Goal: Task Accomplishment & Management: Manage account settings

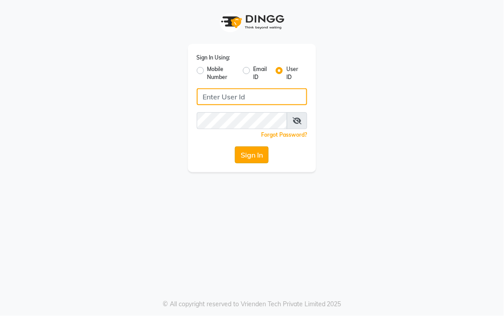
type input "AnrichSalon"
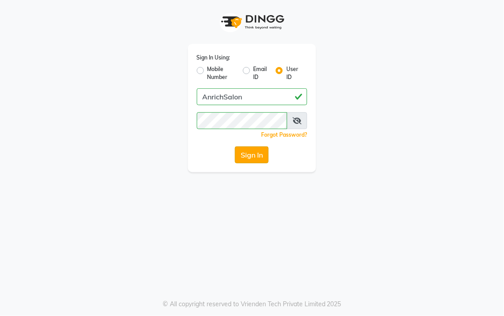
click at [261, 154] on button "Sign In" at bounding box center [252, 154] width 34 height 17
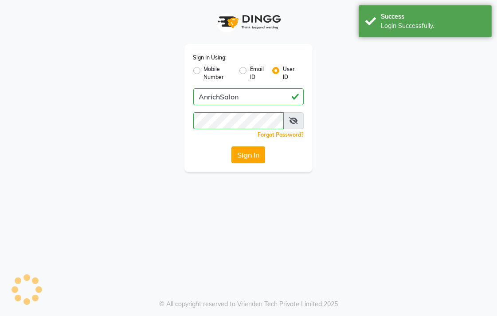
click at [486, 7] on div "Success Login Successfully." at bounding box center [425, 21] width 133 height 32
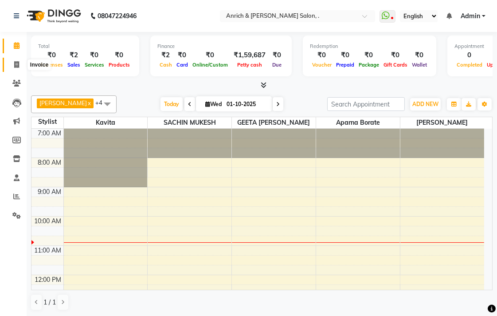
click at [16, 67] on icon at bounding box center [16, 64] width 5 height 7
select select "5924"
select select "service"
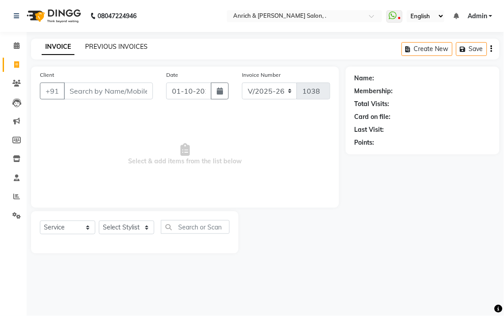
click at [134, 46] on link "PREVIOUS INVOICES" at bounding box center [116, 47] width 63 height 8
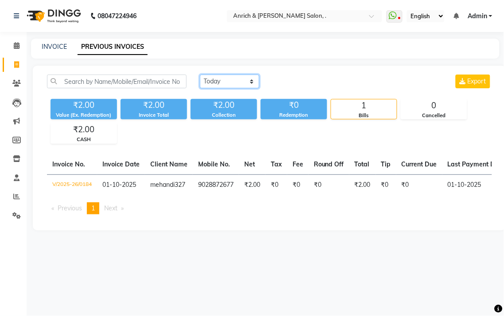
click at [230, 80] on select "Today Yesterday Custom Range" at bounding box center [229, 82] width 59 height 14
select select "yesterday"
click at [200, 75] on select "Today Yesterday Custom Range" at bounding box center [229, 82] width 59 height 14
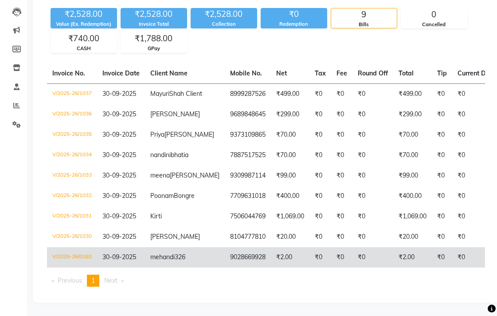
scroll to position [151, 0]
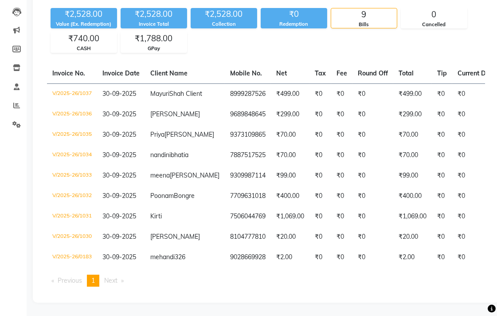
drag, startPoint x: 306, startPoint y: 268, endPoint x: 397, endPoint y: 289, distance: 92.9
click at [404, 289] on div "Invoice No. Invoice Date Client Name Mobile No. Net Tax Fee Round Off Total Tip…" at bounding box center [266, 178] width 449 height 230
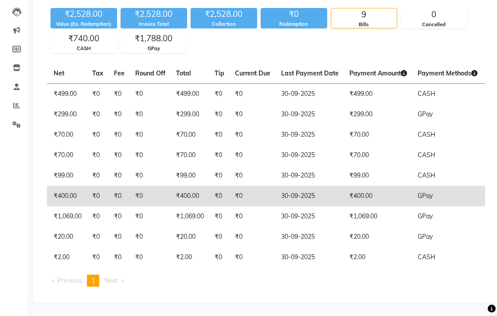
scroll to position [148, 0]
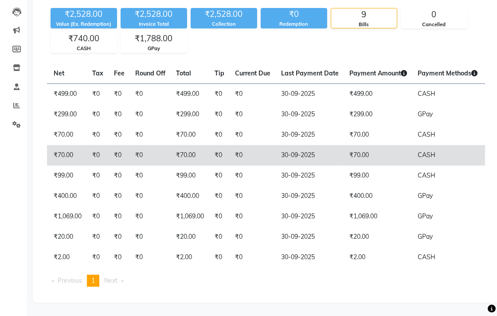
click at [355, 145] on td "₹70.00" at bounding box center [378, 155] width 68 height 20
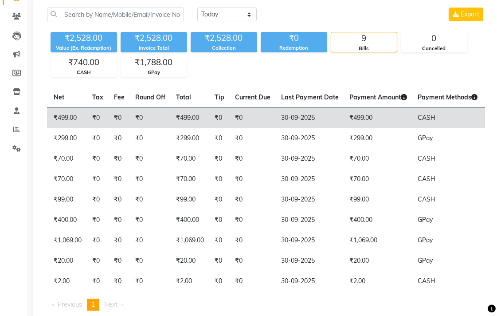
scroll to position [0, 0]
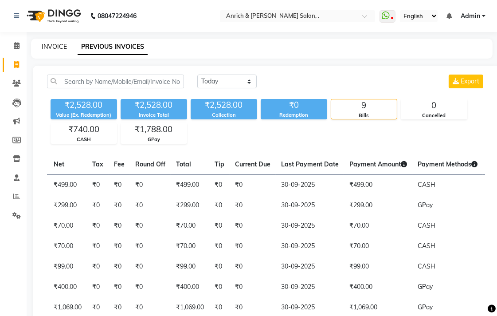
click at [50, 48] on link "INVOICE" at bounding box center [54, 47] width 25 height 8
select select "service"
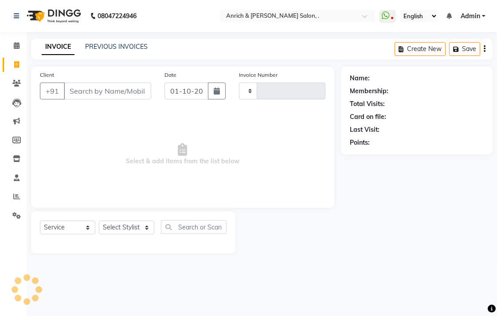
type input "1038"
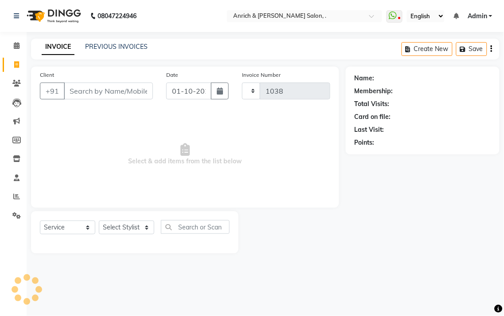
select select "5924"
click at [113, 45] on link "PREVIOUS INVOICES" at bounding box center [116, 47] width 63 height 8
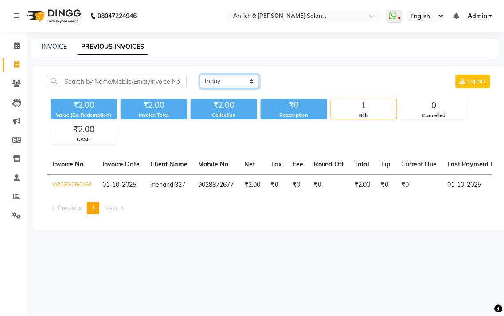
click at [222, 80] on select "Today Yesterday Custom Range" at bounding box center [229, 82] width 59 height 14
select select "yesterday"
click at [200, 75] on select "Today Yesterday Custom Range" at bounding box center [229, 82] width 59 height 14
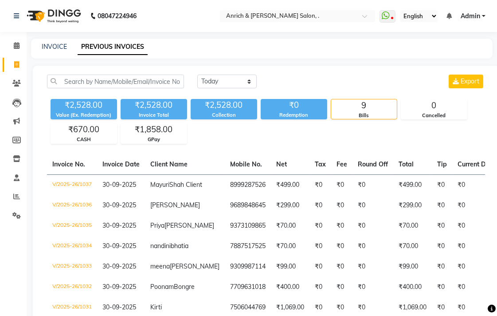
click at [40, 47] on div "INVOICE PREVIOUS INVOICES" at bounding box center [256, 46] width 451 height 9
click at [57, 47] on link "INVOICE" at bounding box center [54, 47] width 25 height 8
select select "5924"
select select "service"
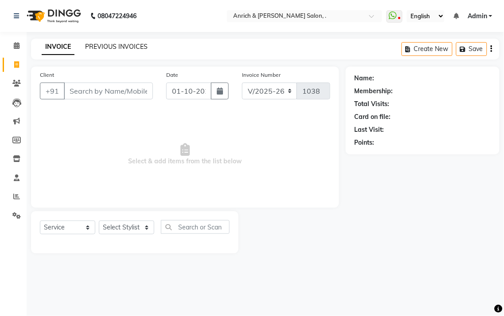
click at [138, 43] on link "PREVIOUS INVOICES" at bounding box center [116, 47] width 63 height 8
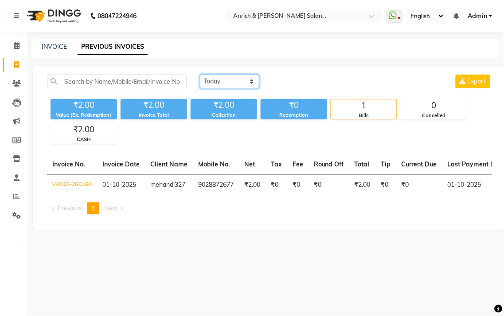
click at [232, 81] on select "Today Yesterday Custom Range" at bounding box center [229, 82] width 59 height 14
select select "yesterday"
click at [200, 75] on select "Today Yesterday Custom Range" at bounding box center [229, 82] width 59 height 14
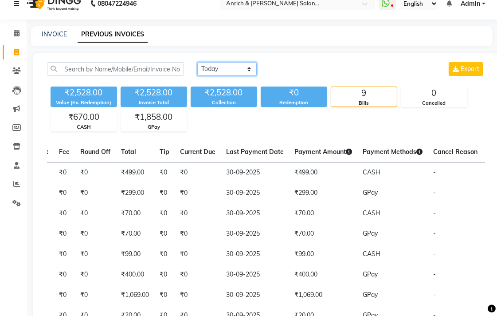
scroll to position [3, 0]
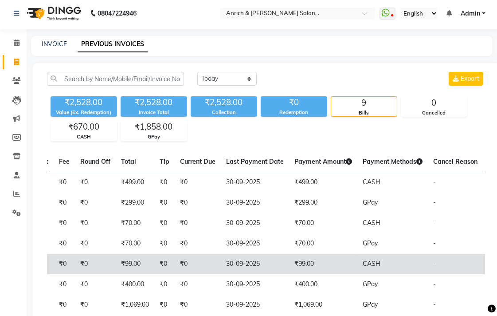
click at [175, 274] on td "₹0" at bounding box center [198, 264] width 46 height 20
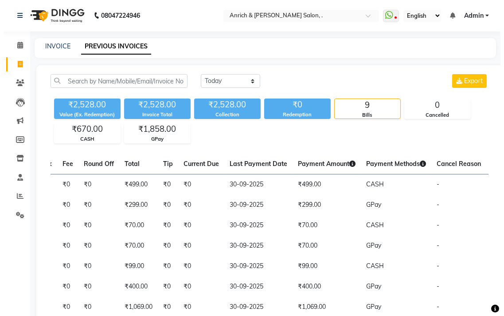
scroll to position [0, 0]
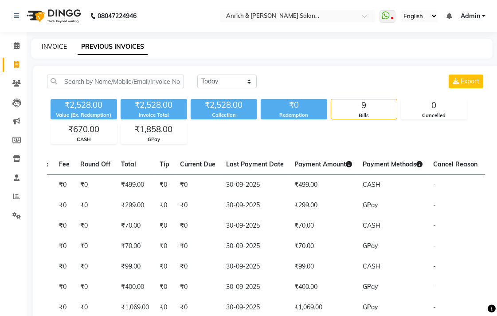
click at [45, 49] on link "INVOICE" at bounding box center [54, 47] width 25 height 8
select select "5924"
select select "service"
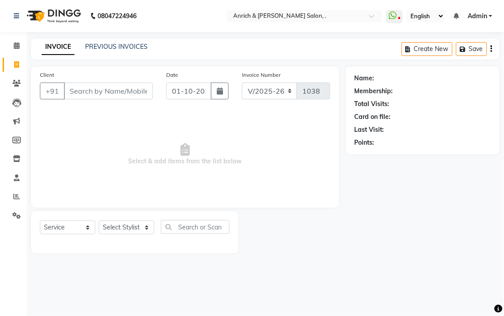
click at [328, 4] on nav "08047224946 Select Location × Anrich & Kavya Salon, . WhatsApp Status ✕ Status:…" at bounding box center [252, 16] width 504 height 32
click at [504, 196] on div "Name: Membership: Total Visits: Card on file: Last Visit: Points:" at bounding box center [426, 160] width 161 height 187
click at [121, 91] on input "Client" at bounding box center [108, 90] width 89 height 17
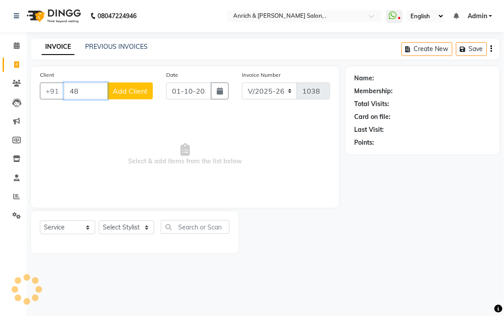
type input "4"
type input "8308006970"
click at [121, 91] on span "Add Client" at bounding box center [130, 90] width 35 height 9
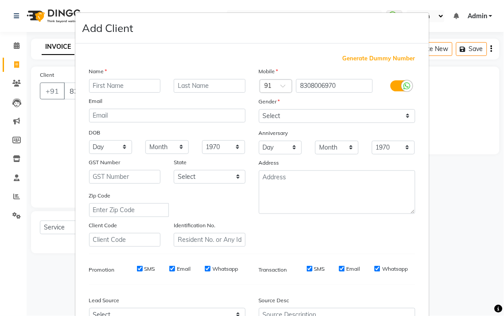
click at [133, 84] on input "text" at bounding box center [125, 86] width 72 height 14
type input "Kunal"
click at [215, 88] on input "text" at bounding box center [210, 86] width 72 height 14
type input "Bhaktapuri"
click at [285, 110] on select "Select Male Female Other Prefer Not To Say" at bounding box center [337, 116] width 157 height 14
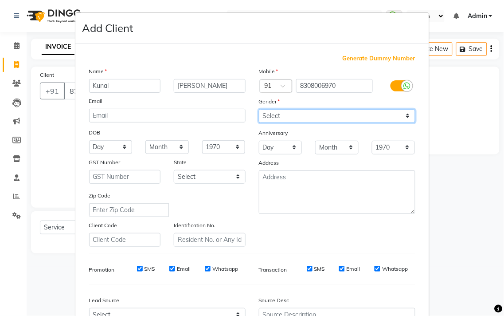
select select "male"
click at [259, 109] on select "Select Male Female Other Prefer Not To Say" at bounding box center [337, 116] width 157 height 14
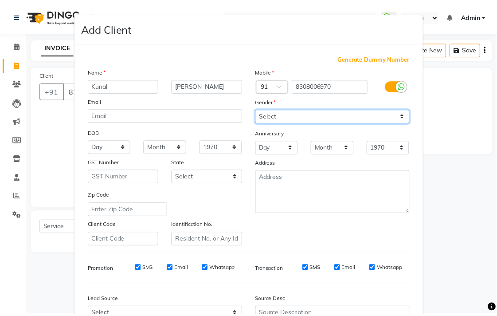
scroll to position [94, 0]
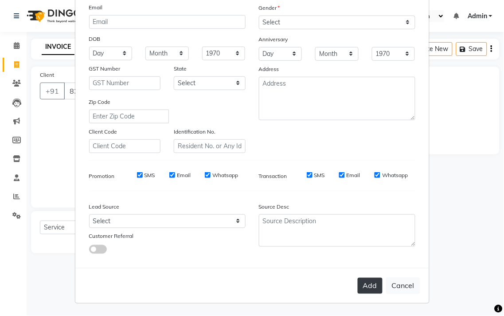
click at [367, 279] on button "Add" at bounding box center [370, 286] width 25 height 16
select select
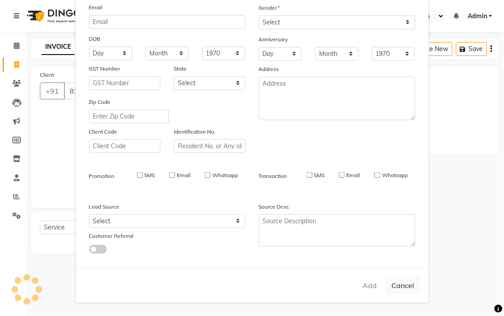
select select
checkbox input "false"
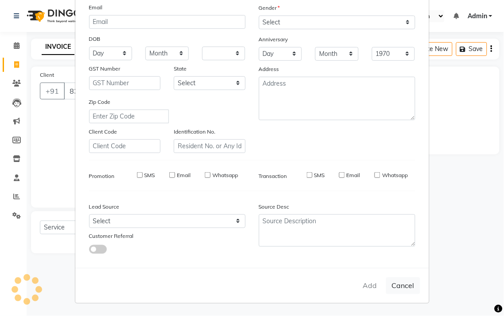
checkbox input "false"
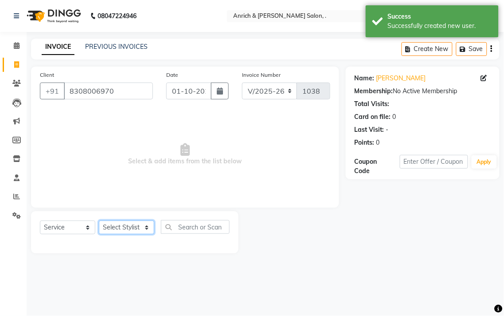
click at [136, 223] on select "Select Stylist Akansha Singh Aparna borate GEETA ANIL KUMAR BOYIRI Kavita SACHI…" at bounding box center [126, 227] width 55 height 14
select select "58402"
click at [99, 221] on select "Select Stylist Akansha Singh Aparna borate GEETA ANIL KUMAR BOYIRI Kavita SACHI…" at bounding box center [126, 227] width 55 height 14
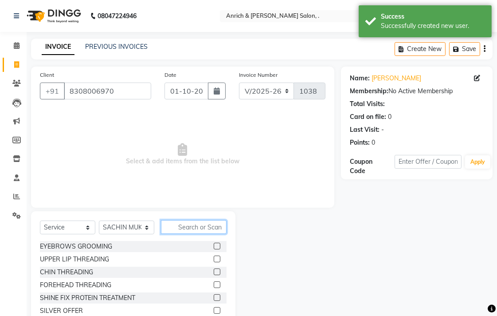
click at [209, 228] on input "text" at bounding box center [194, 227] width 66 height 14
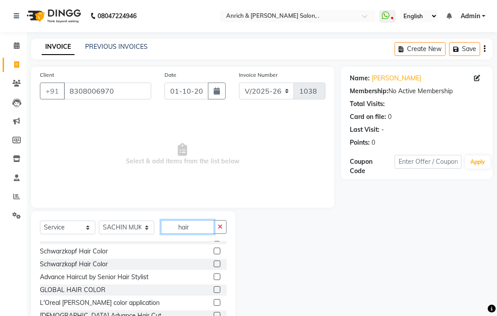
scroll to position [542, 0]
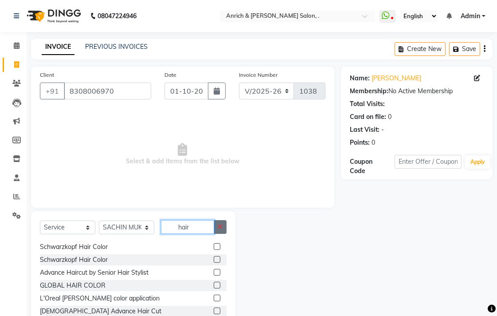
type input "hair"
click at [225, 231] on button "button" at bounding box center [220, 227] width 13 height 14
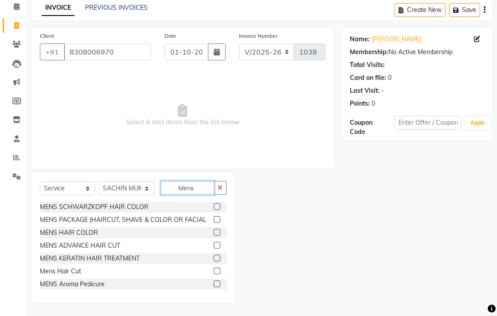
scroll to position [60, 0]
type input "Mens"
click at [214, 271] on label at bounding box center [217, 270] width 7 height 7
click at [214, 271] on input "checkbox" at bounding box center [217, 270] width 6 height 6
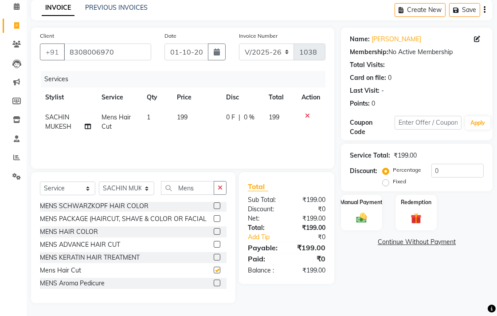
checkbox input "false"
click at [223, 189] on button "button" at bounding box center [220, 188] width 13 height 14
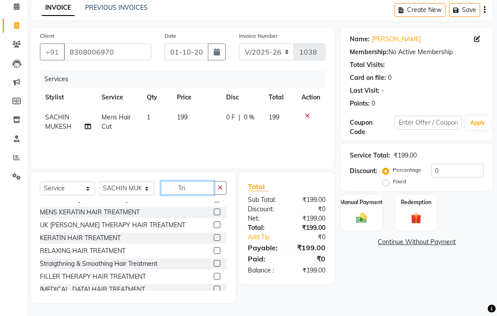
scroll to position [20, 0]
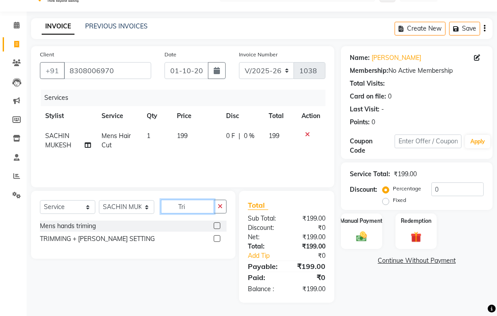
type input "Tri"
click at [216, 240] on label at bounding box center [217, 238] width 7 height 7
click at [216, 240] on input "checkbox" at bounding box center [217, 239] width 6 height 6
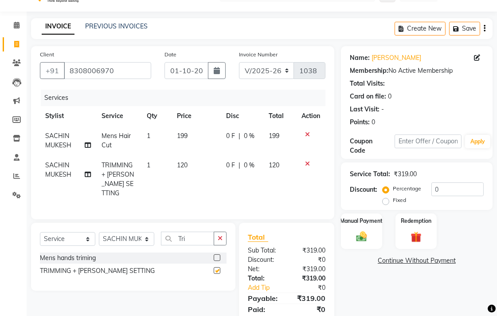
checkbox input "false"
click at [232, 165] on span "0 F" at bounding box center [230, 165] width 9 height 9
select select "58402"
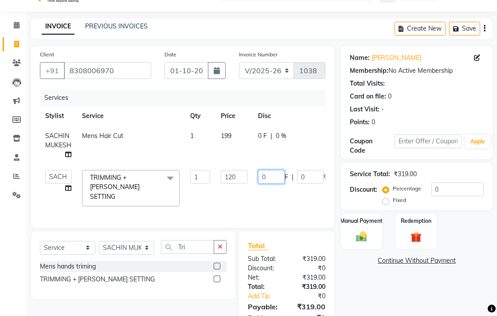
click at [273, 181] on input "0" at bounding box center [271, 177] width 27 height 14
type input "20"
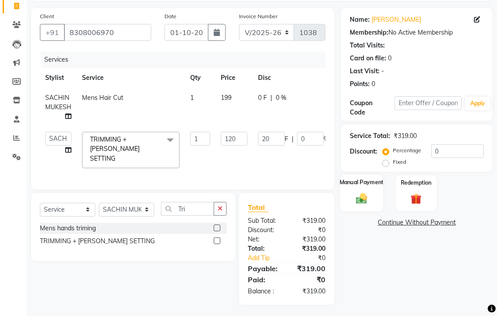
scroll to position [50, 0]
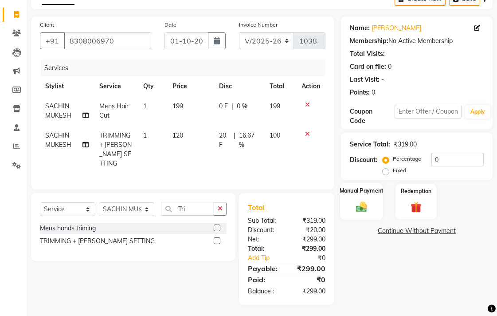
click at [360, 190] on div "Manual Payment" at bounding box center [361, 201] width 43 height 37
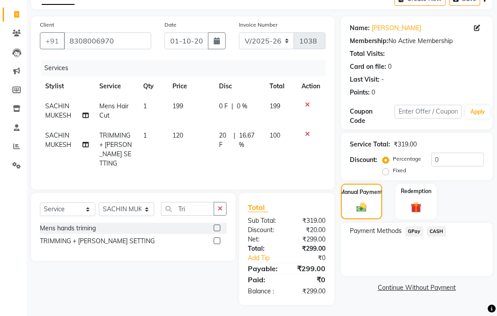
click at [415, 232] on span "GPay" at bounding box center [414, 231] width 18 height 10
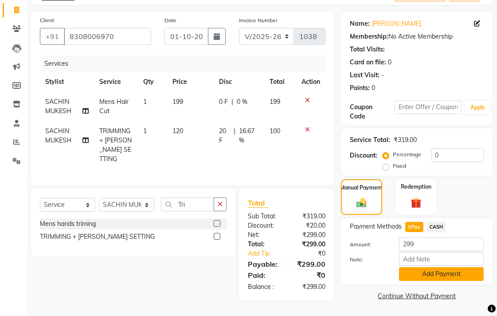
click at [440, 272] on button "Add Payment" at bounding box center [441, 274] width 85 height 14
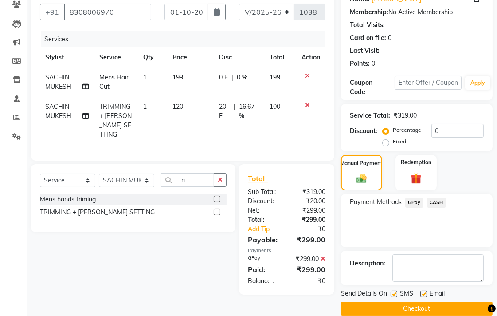
scroll to position [91, 0]
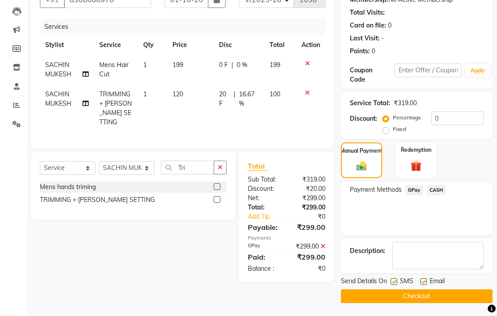
click at [433, 290] on button "Checkout" at bounding box center [417, 296] width 152 height 14
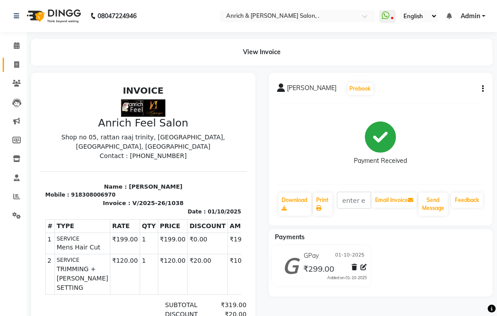
click at [14, 58] on link "Invoice" at bounding box center [13, 65] width 21 height 15
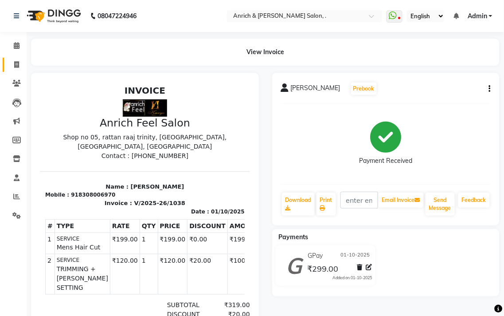
select select "service"
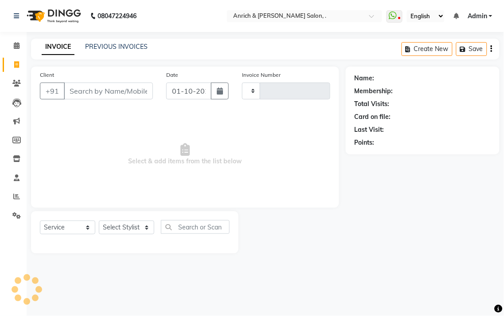
type input "1039"
select select "5924"
click at [100, 41] on div "INVOICE PREVIOUS INVOICES Create New Save" at bounding box center [265, 49] width 469 height 21
click at [118, 48] on link "PREVIOUS INVOICES" at bounding box center [116, 47] width 63 height 8
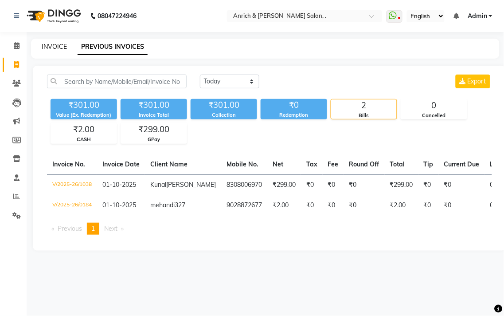
click at [47, 44] on link "INVOICE" at bounding box center [54, 47] width 25 height 8
select select "5924"
select select "service"
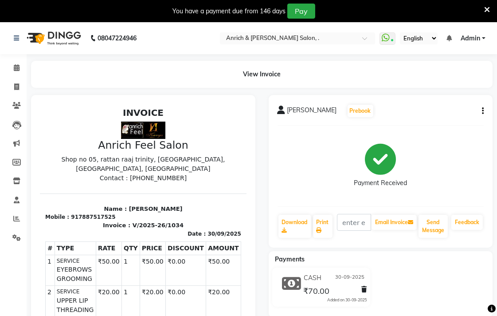
click at [482, 111] on icon "button" at bounding box center [483, 111] width 2 height 0
click at [425, 121] on div "Edit Invoice" at bounding box center [439, 122] width 61 height 11
select select "service"
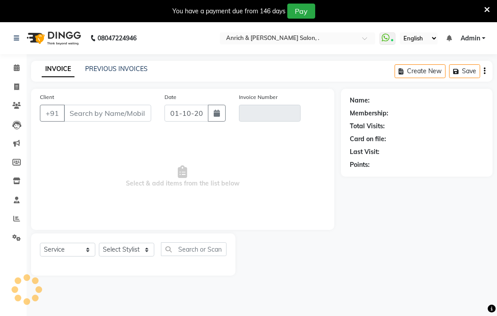
scroll to position [22, 0]
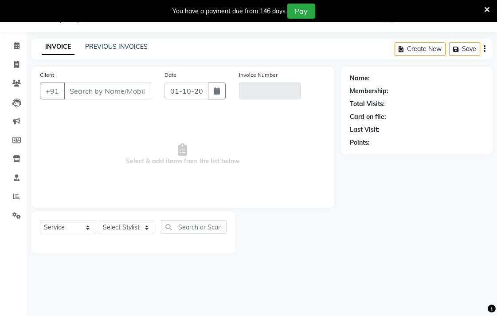
type input "7887517525"
type input "V/2025-26/1034"
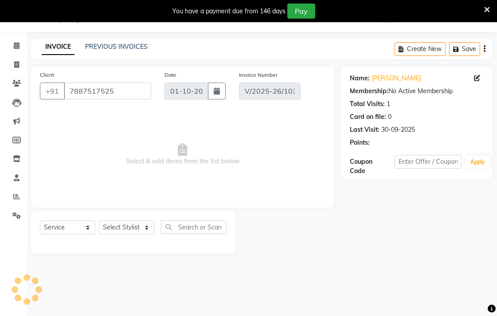
type input "30-09-2025"
select select "select"
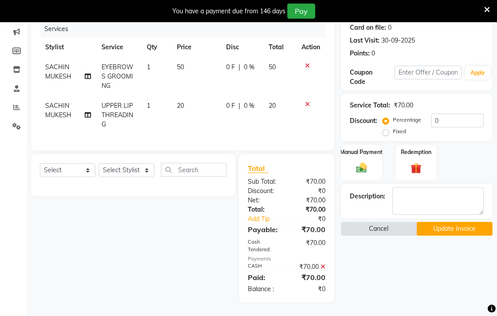
scroll to position [118, 0]
click at [371, 165] on div "Manual Payment" at bounding box center [361, 162] width 43 height 37
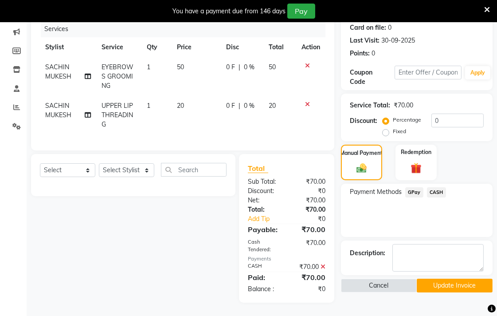
click at [416, 187] on span "GPay" at bounding box center [414, 192] width 18 height 10
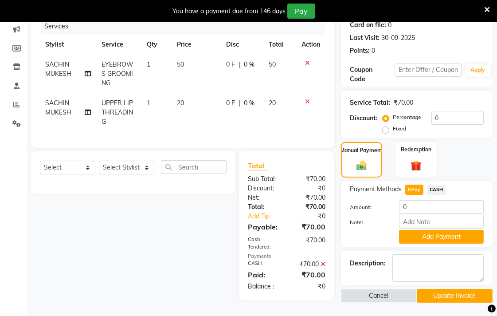
click at [434, 185] on span "CASH" at bounding box center [436, 190] width 19 height 10
click at [412, 187] on span "GPay" at bounding box center [414, 190] width 18 height 10
click at [428, 236] on button "Add Payment" at bounding box center [441, 237] width 85 height 14
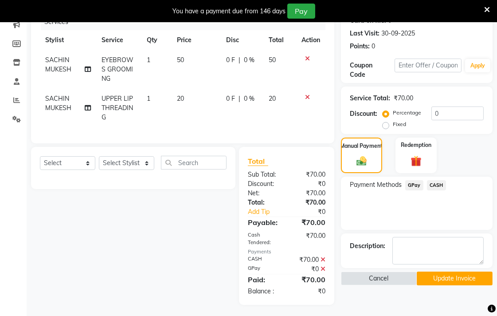
click at [420, 277] on button "Update Invoice" at bounding box center [455, 278] width 76 height 14
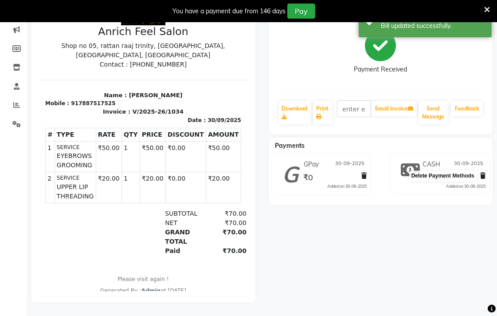
click at [483, 173] on icon at bounding box center [482, 176] width 5 height 6
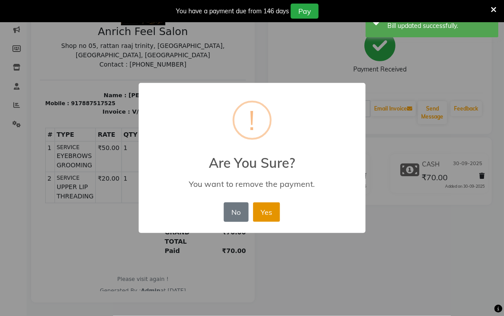
click at [277, 210] on button "Yes" at bounding box center [266, 212] width 27 height 20
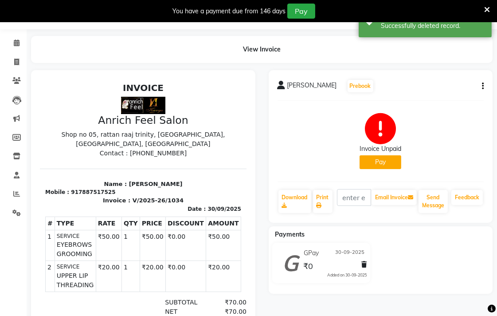
scroll to position [49, 0]
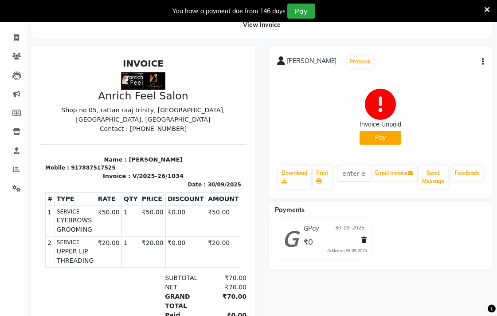
click at [377, 135] on button "Pay" at bounding box center [381, 138] width 42 height 14
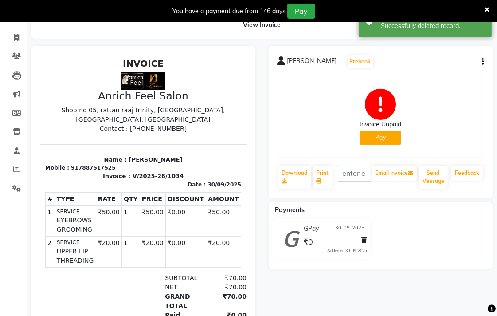
select select "1"
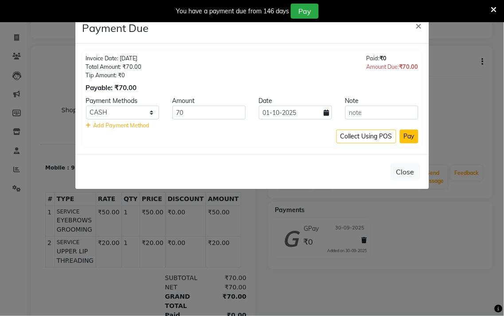
click at [405, 135] on button "Pay" at bounding box center [409, 137] width 19 height 14
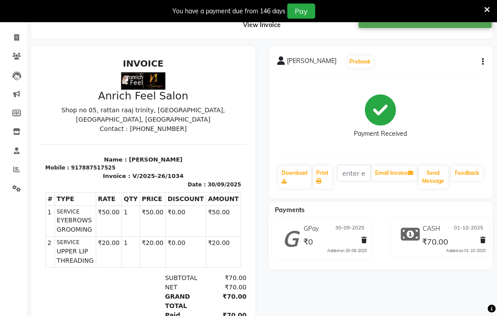
click at [326, 220] on div "GPay 30-09-2025 ₹0 Added on 30-09-2025" at bounding box center [322, 238] width 112 height 40
click at [312, 236] on div "₹0" at bounding box center [308, 242] width 12 height 12
click at [348, 241] on div "₹0" at bounding box center [334, 242] width 65 height 12
click at [363, 238] on icon at bounding box center [363, 240] width 5 height 6
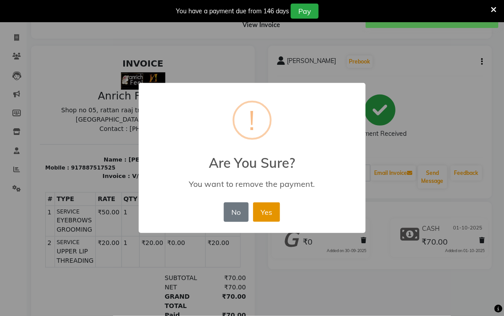
click at [274, 210] on button "Yes" at bounding box center [266, 212] width 27 height 20
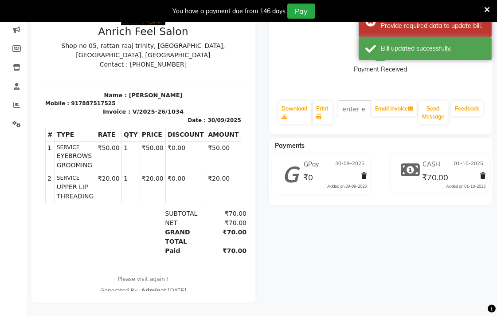
scroll to position [121, 0]
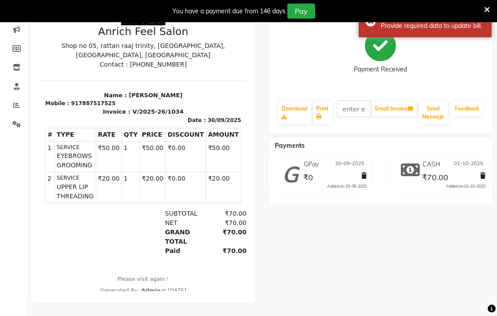
click at [459, 171] on div "₹70.00" at bounding box center [452, 177] width 65 height 12
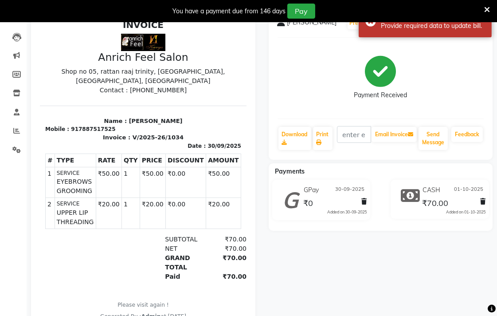
scroll to position [0, 0]
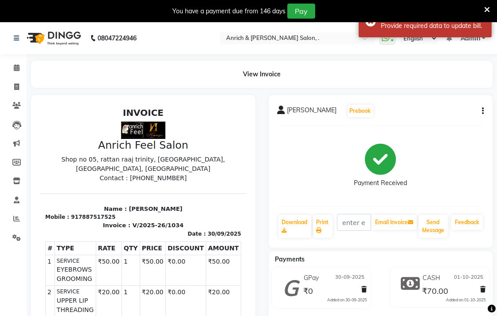
click at [481, 109] on button "button" at bounding box center [481, 110] width 5 height 9
click at [441, 98] on div "Split Service Amount" at bounding box center [439, 99] width 61 height 11
select select "58402"
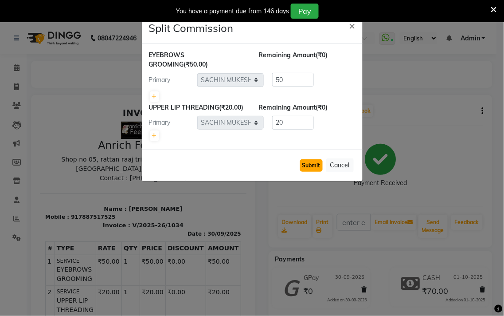
click at [309, 172] on button "Submit" at bounding box center [311, 165] width 23 height 12
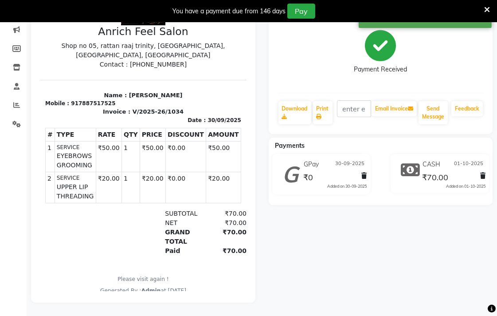
scroll to position [121, 0]
click at [330, 171] on div "₹0" at bounding box center [334, 177] width 65 height 12
click at [361, 173] on icon at bounding box center [363, 176] width 5 height 6
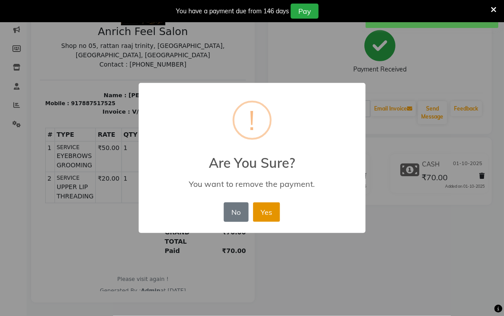
click at [263, 207] on button "Yes" at bounding box center [266, 212] width 27 height 20
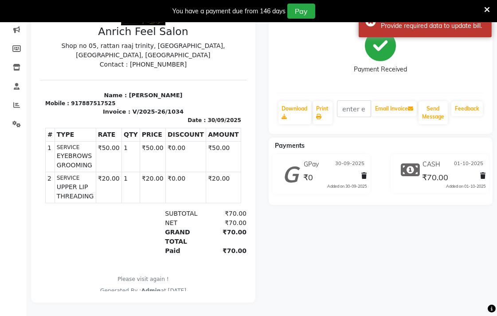
click at [480, 175] on div at bounding box center [481, 177] width 9 height 12
click at [339, 160] on span "30-09-2025" at bounding box center [349, 164] width 29 height 9
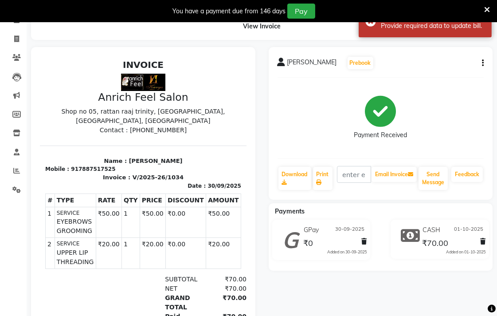
scroll to position [71, 0]
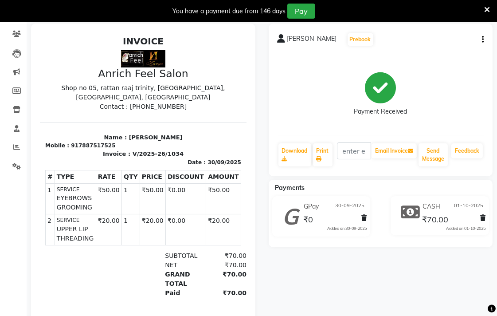
select select "service"
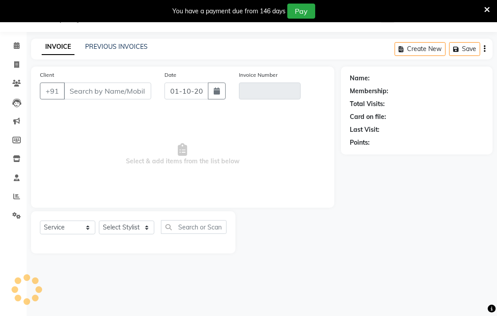
scroll to position [22, 0]
type input "7887517525"
type input "V/2025-26/1034"
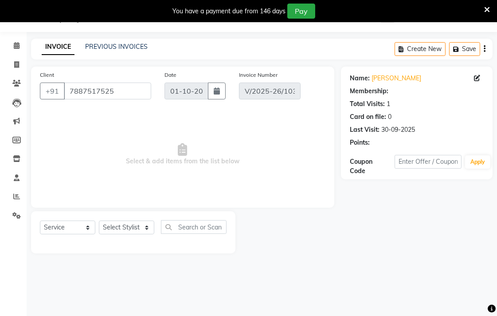
type input "30-09-2025"
select select "select"
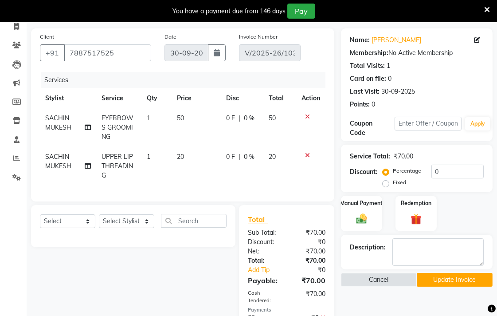
scroll to position [128, 0]
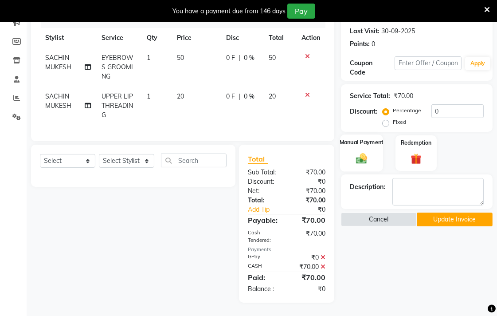
click at [376, 157] on div "Manual Payment" at bounding box center [361, 152] width 43 height 37
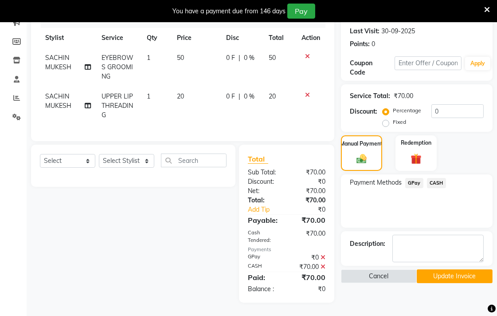
click at [413, 178] on span "GPay" at bounding box center [414, 183] width 18 height 10
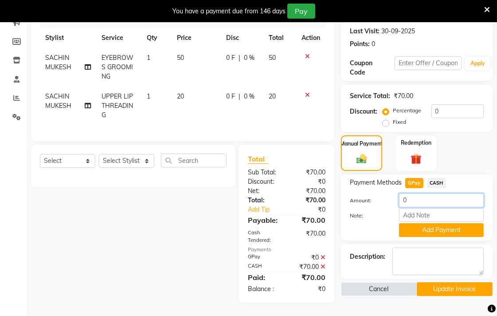
click at [413, 193] on input "0" at bounding box center [441, 200] width 85 height 14
type input "70"
click at [422, 223] on button "Add Payment" at bounding box center [441, 230] width 85 height 14
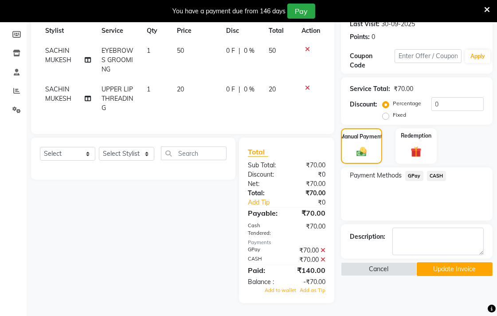
click at [434, 176] on span "CASH" at bounding box center [436, 176] width 19 height 10
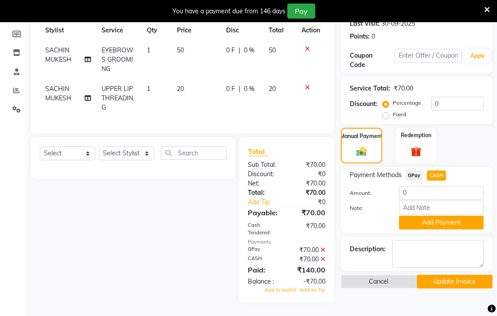
scroll to position [135, 0]
click at [324, 259] on icon at bounding box center [323, 259] width 5 height 6
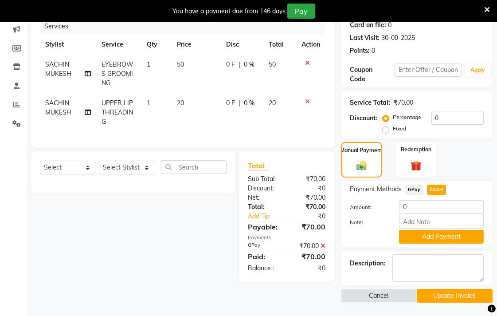
click at [413, 188] on span "GPay" at bounding box center [414, 190] width 18 height 10
click at [424, 236] on button "Add Payment" at bounding box center [441, 237] width 85 height 14
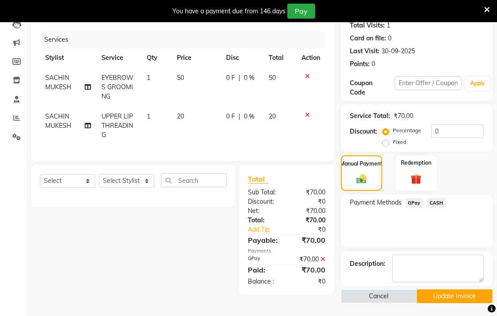
click at [442, 295] on button "Update Invoice" at bounding box center [455, 296] width 76 height 14
